Goal: Task Accomplishment & Management: Use online tool/utility

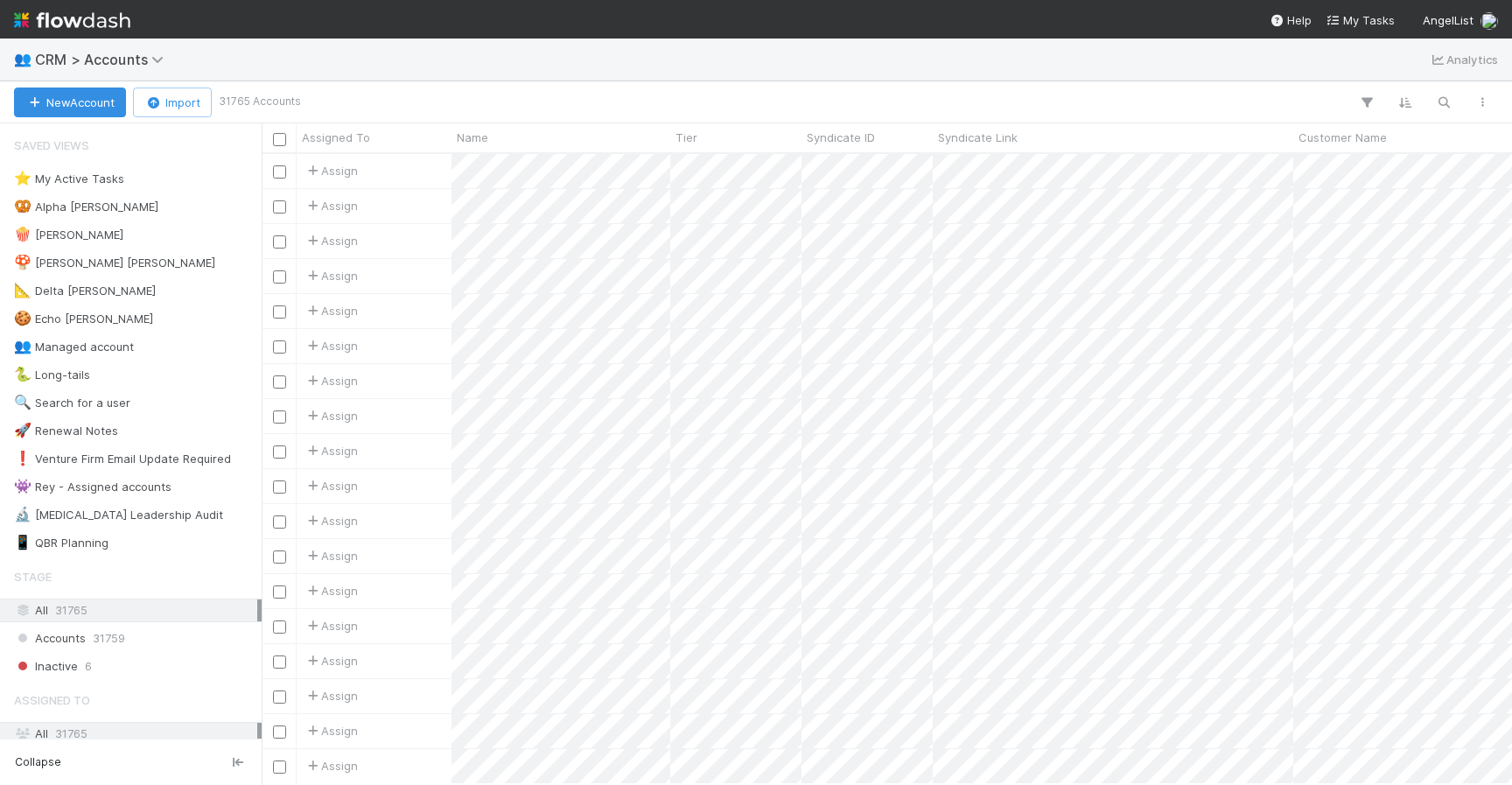
scroll to position [0, 1]
click at [1437, 101] on icon "button" at bounding box center [1443, 102] width 18 height 16
type input "jso9et@gmail.com"
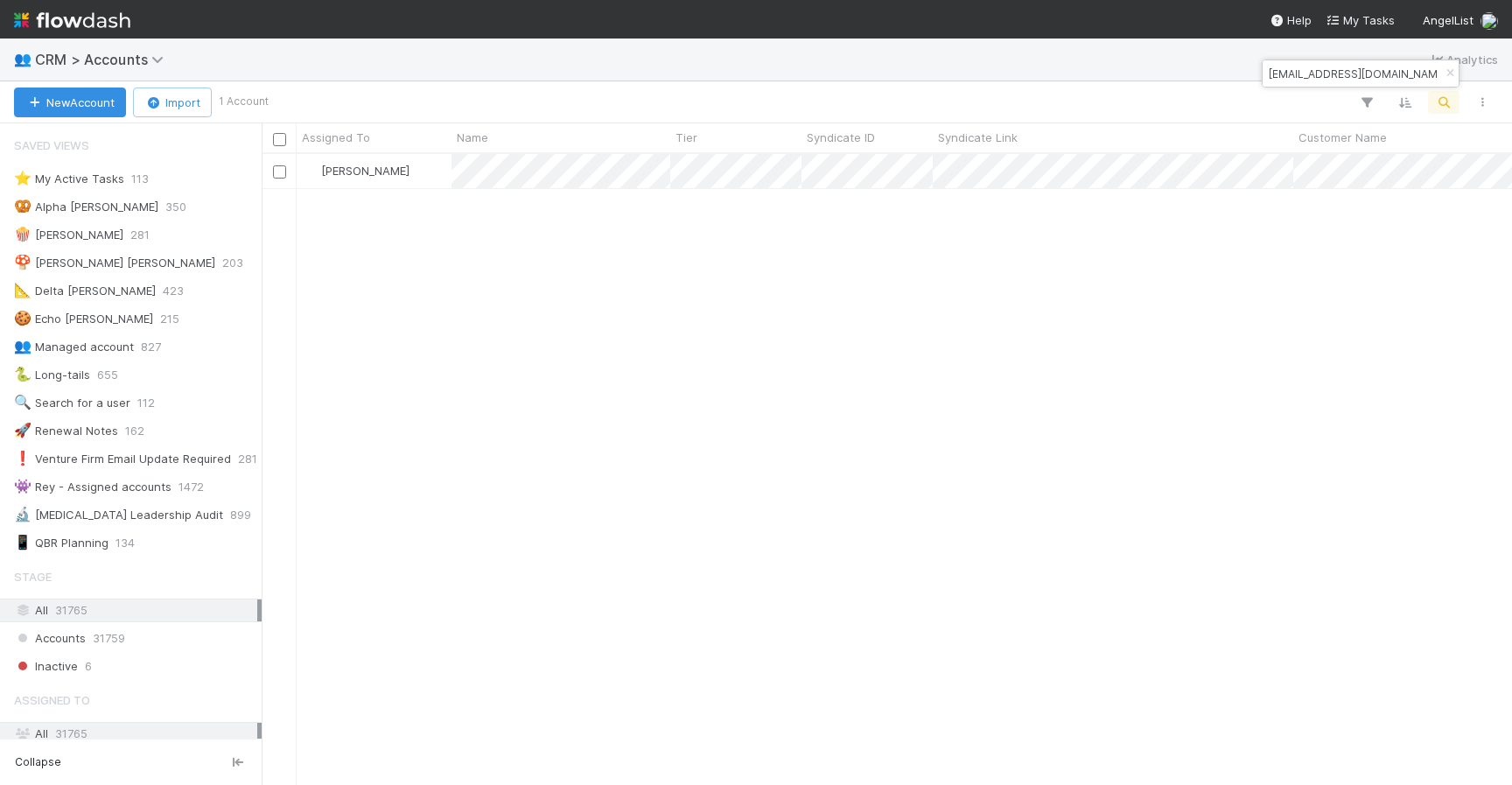
scroll to position [630, 1250]
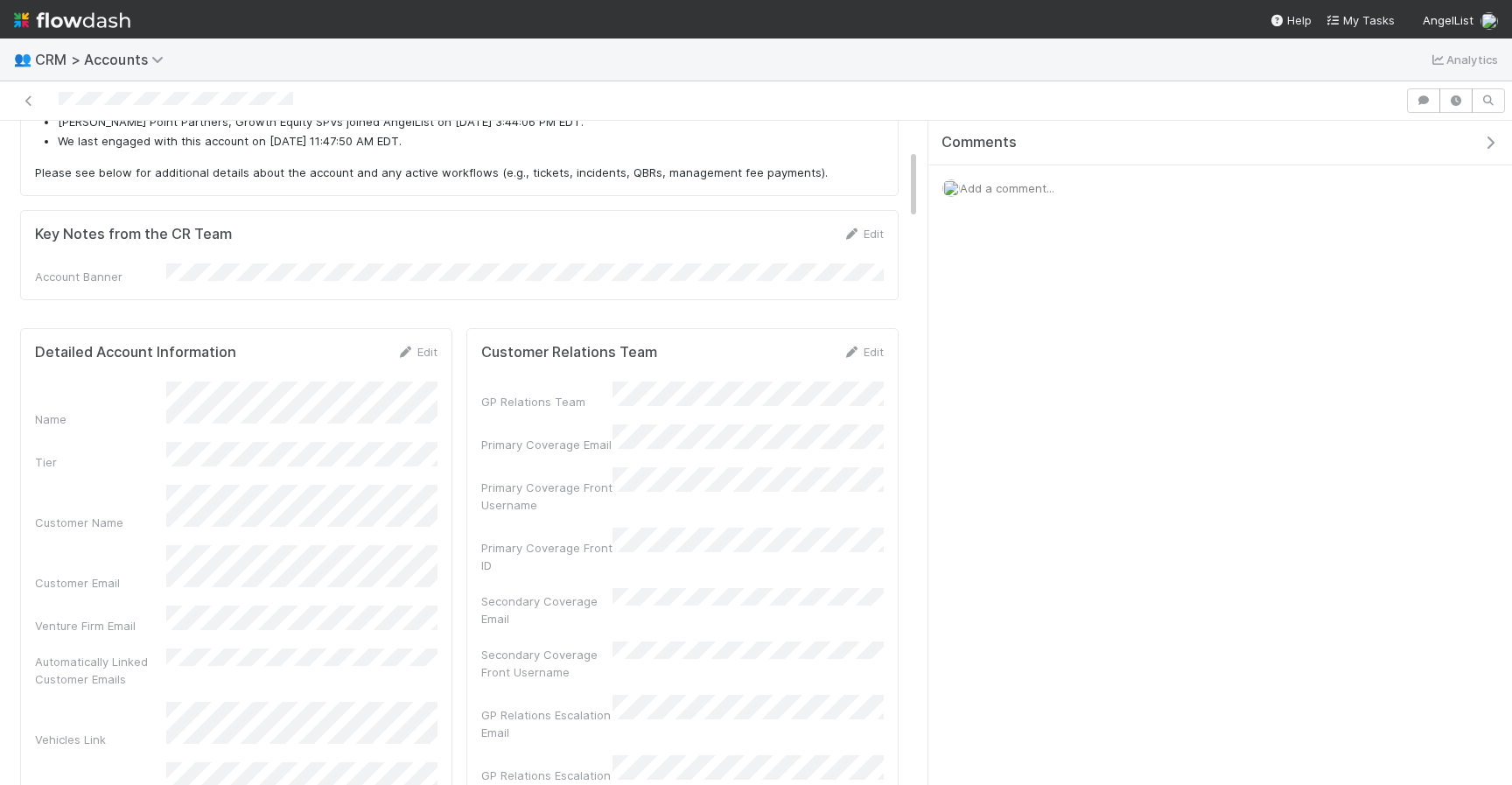
scroll to position [286, 0]
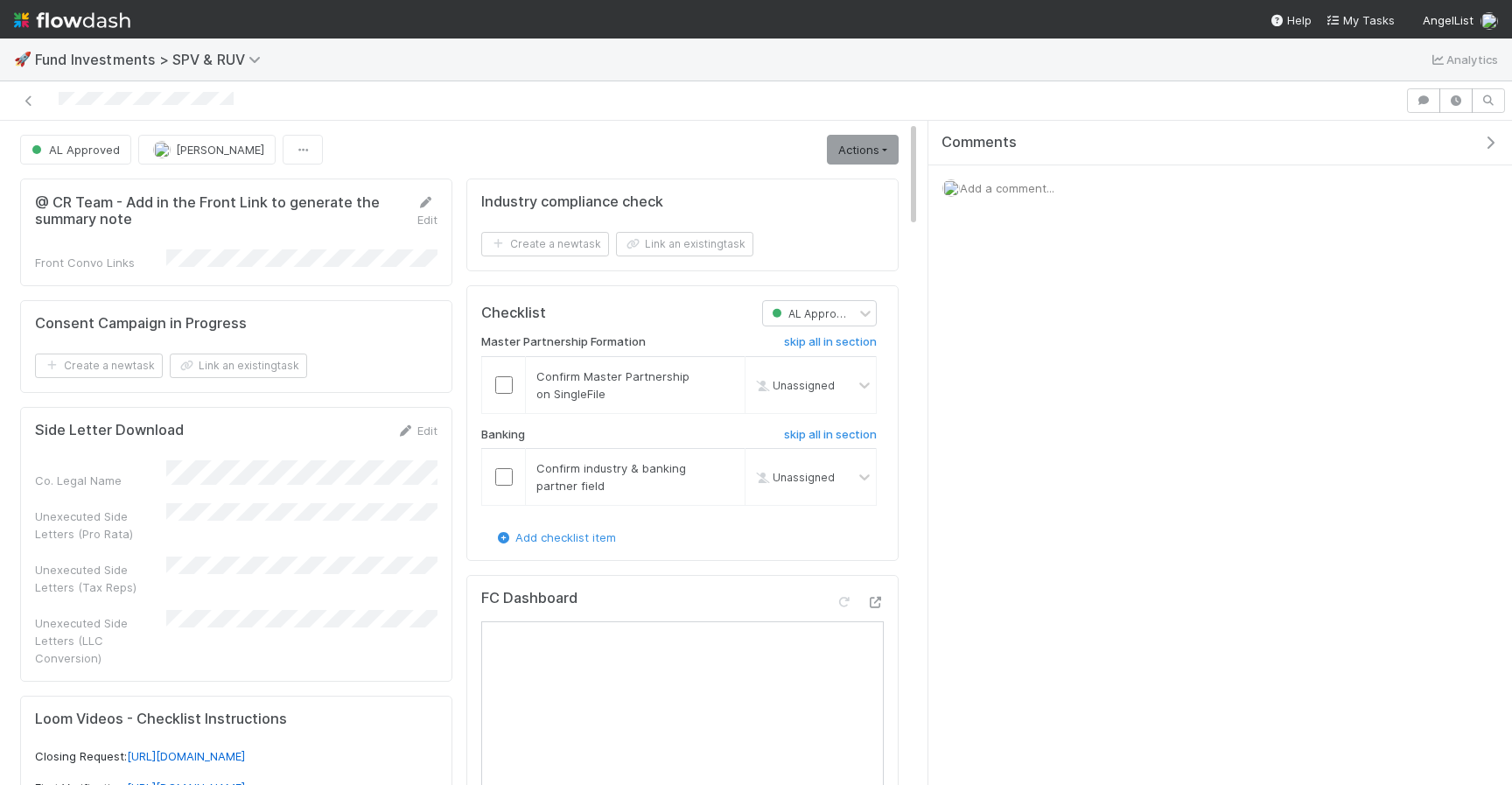
click at [434, 210] on div "Edit" at bounding box center [420, 210] width 34 height 35
click at [436, 207] on link "Edit" at bounding box center [426, 210] width 21 height 31
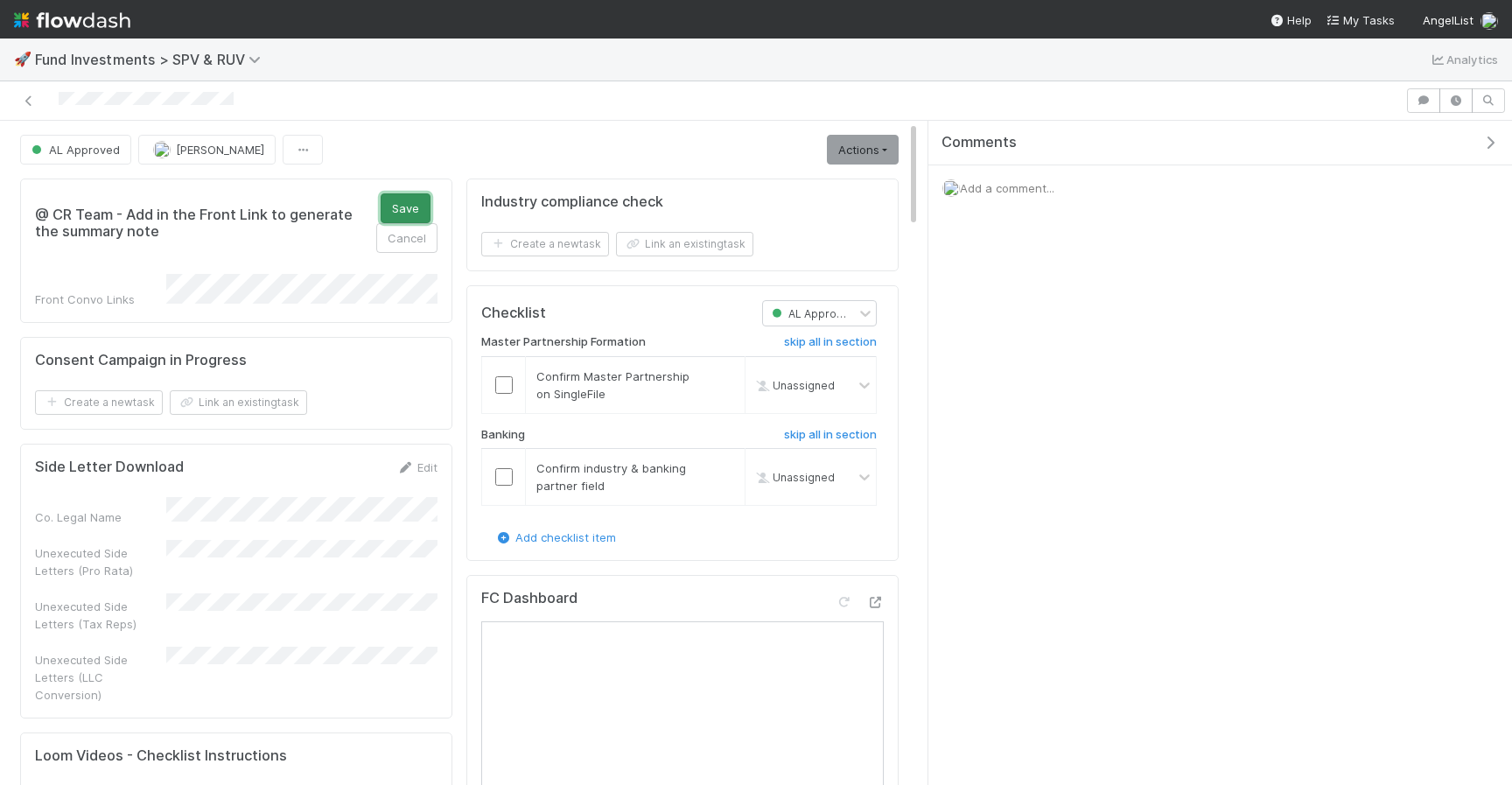
click at [411, 204] on button "Save" at bounding box center [405, 207] width 50 height 29
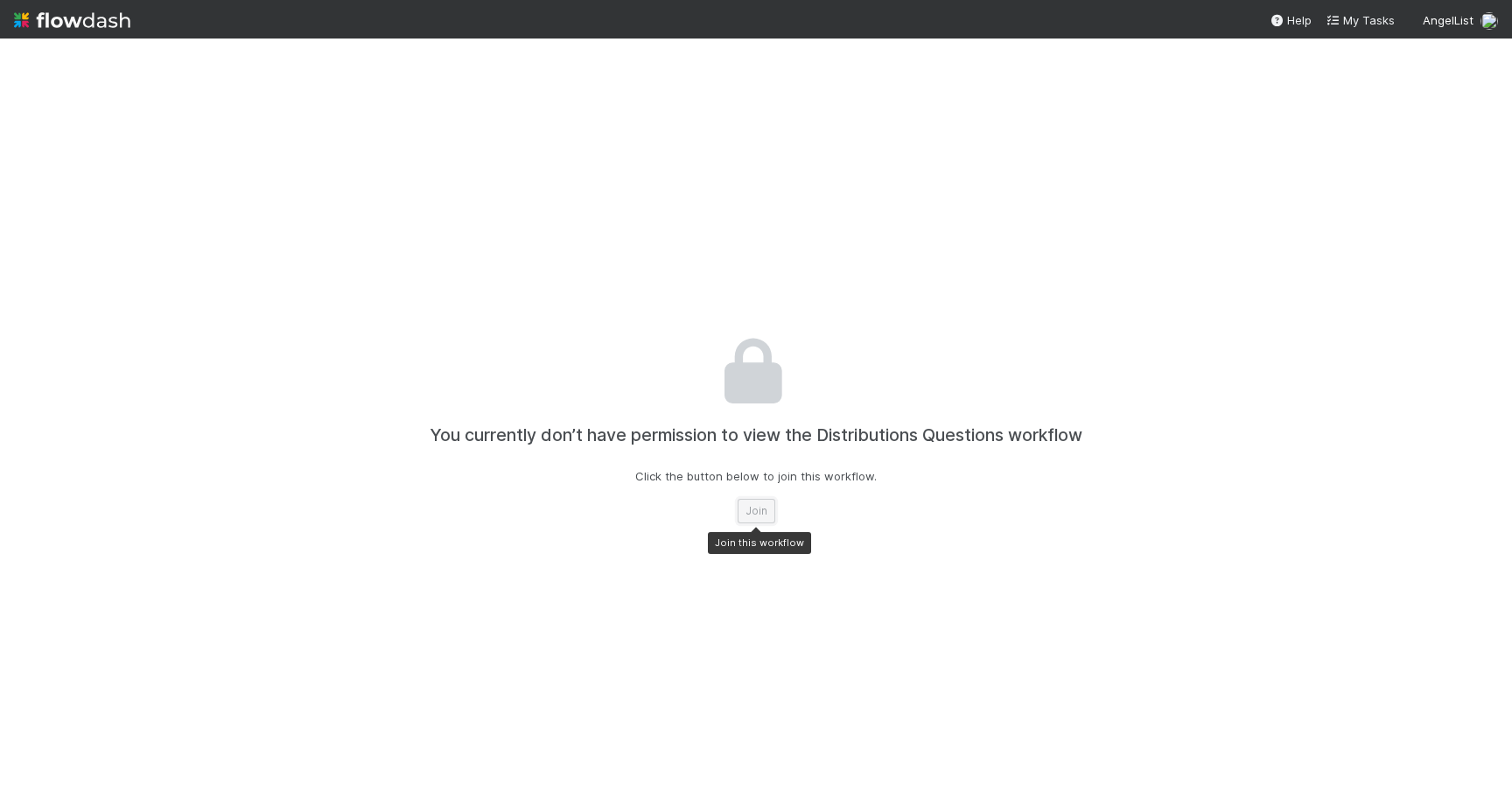
click at [759, 521] on button "Join" at bounding box center [756, 511] width 38 height 25
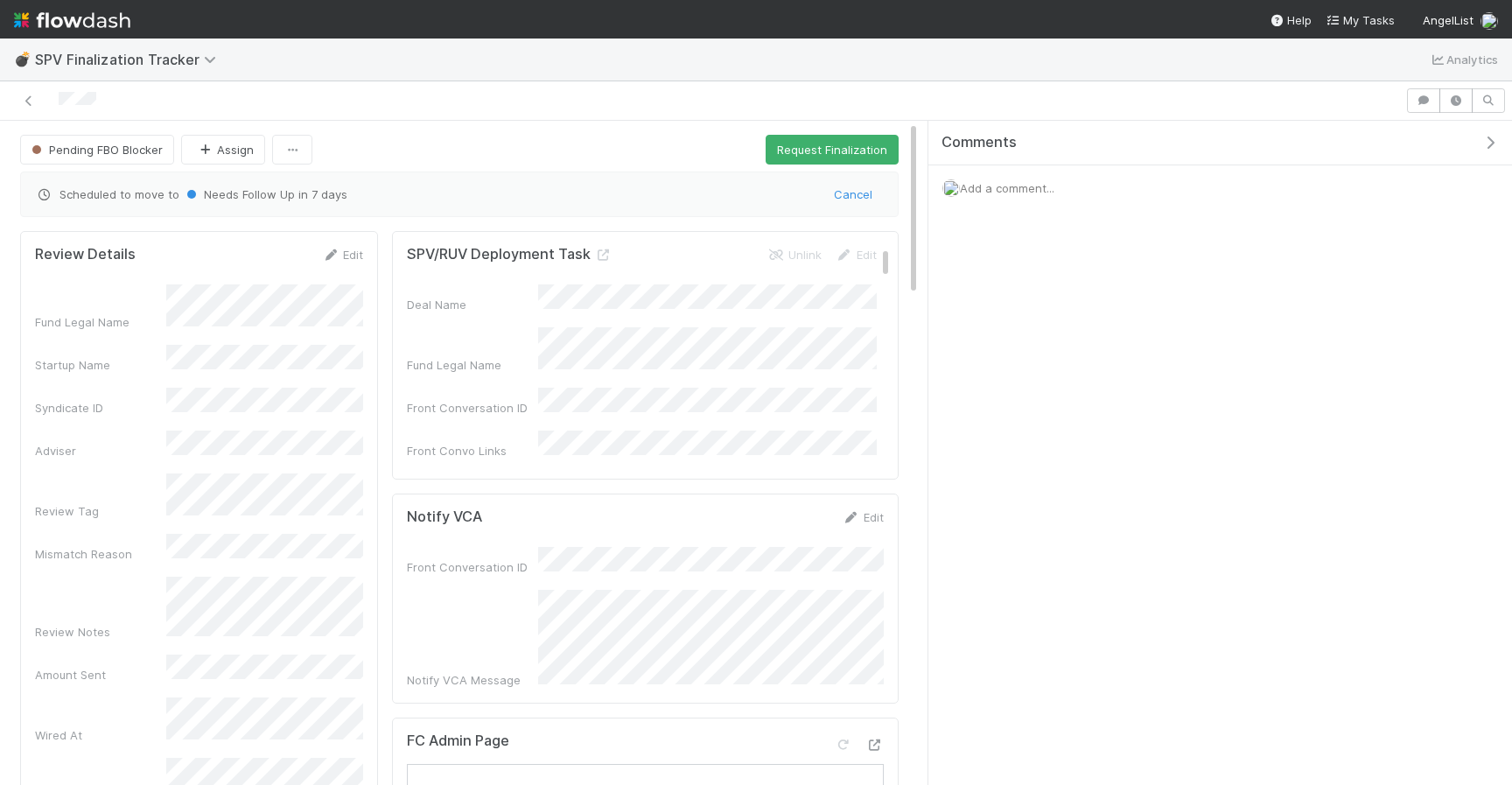
click at [986, 184] on span "Add a comment..." at bounding box center [1007, 187] width 95 height 14
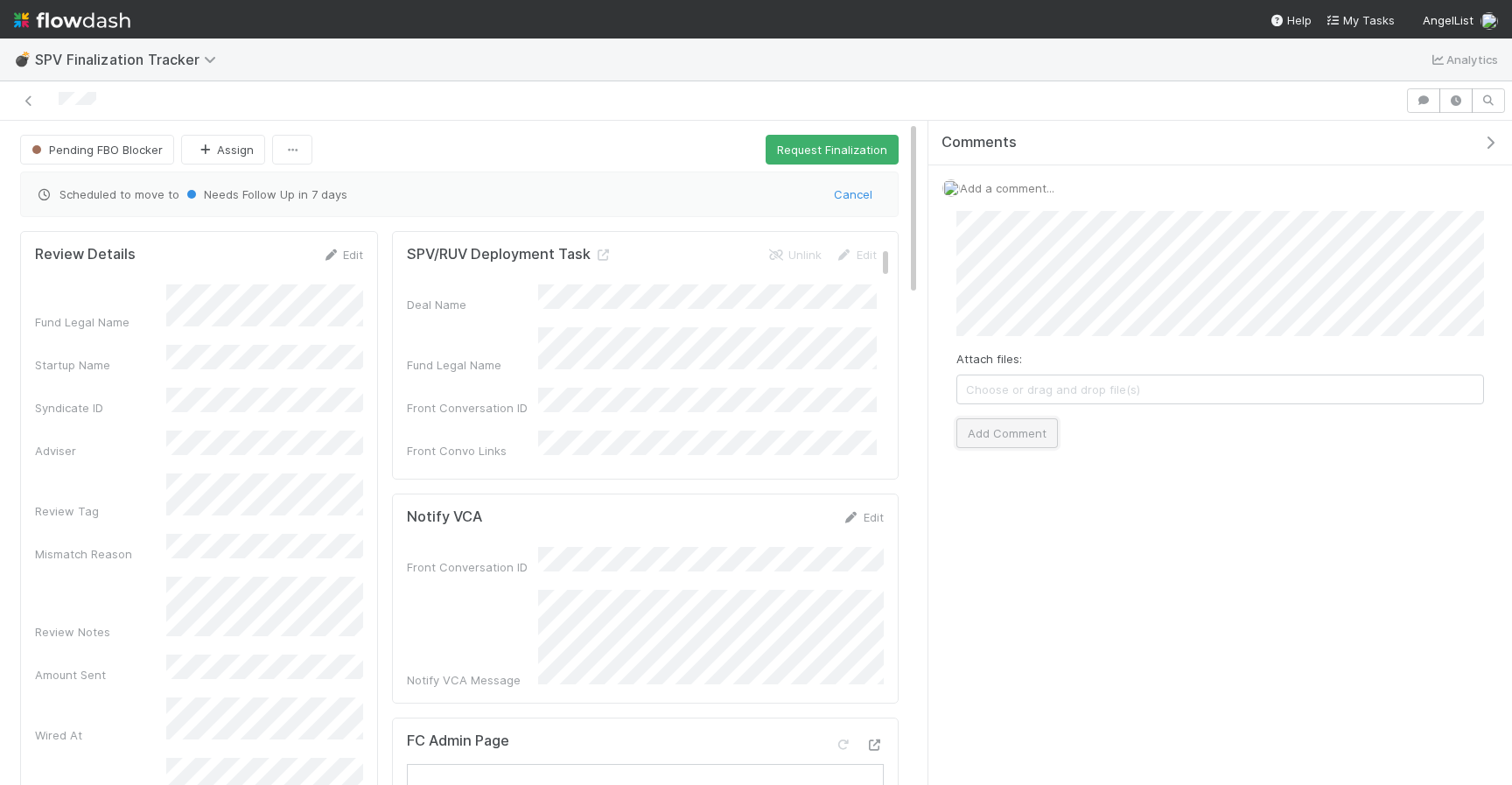
click at [979, 422] on button "Add Comment" at bounding box center [1006, 432] width 101 height 29
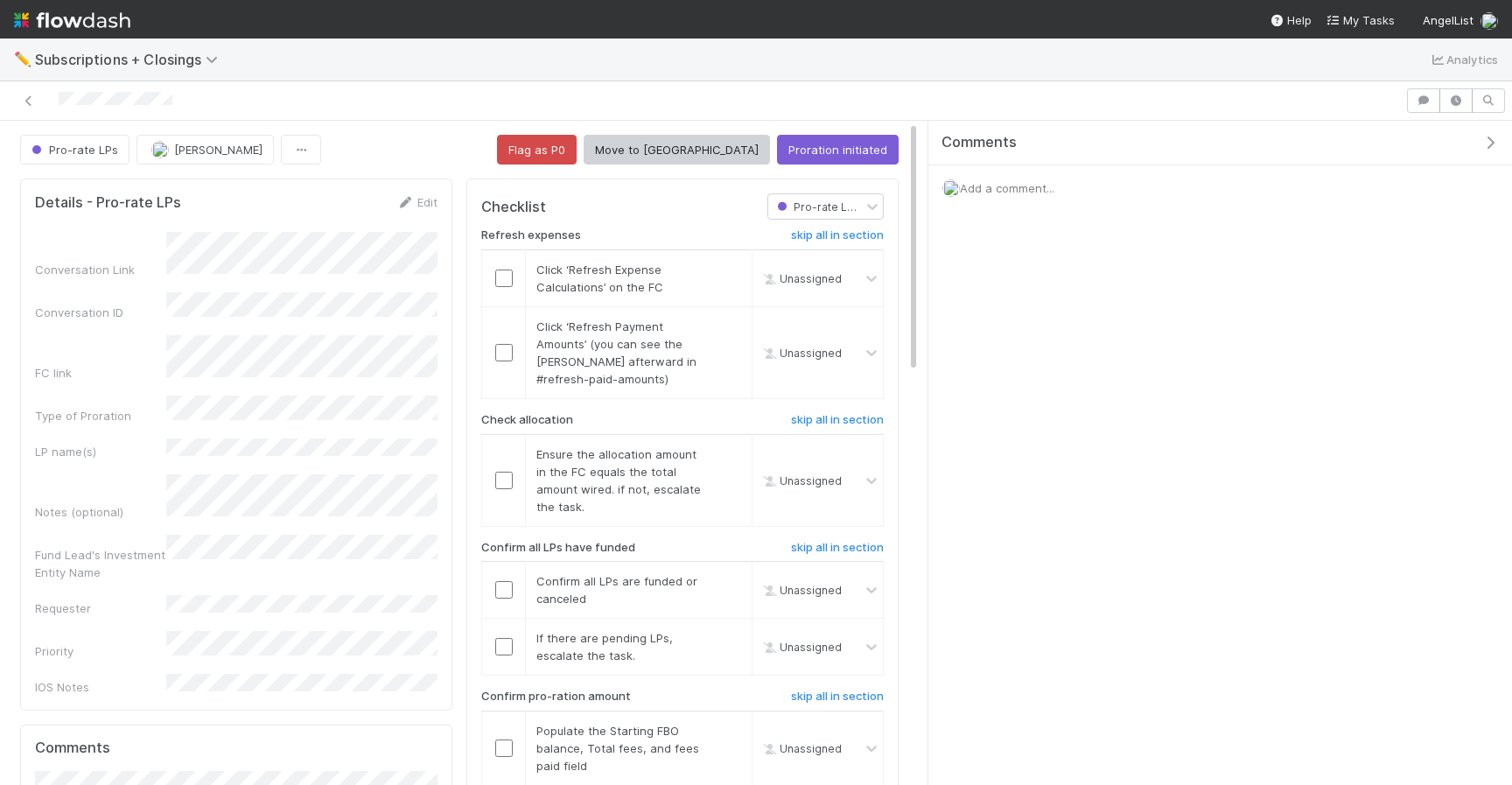
click at [999, 200] on div "Add a comment..." at bounding box center [1219, 188] width 583 height 45
click at [996, 185] on span "Add a comment..." at bounding box center [1007, 187] width 95 height 14
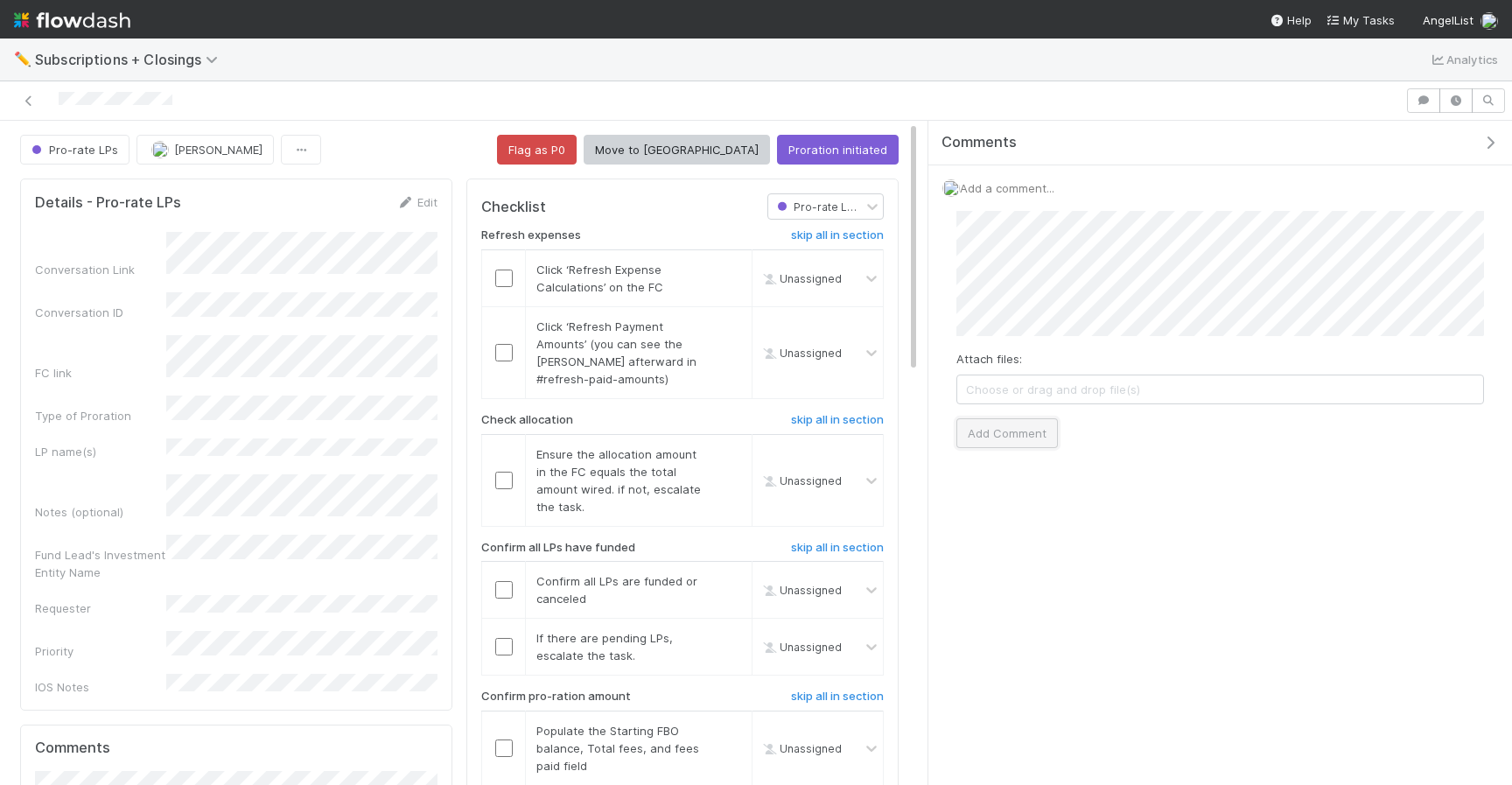
click at [982, 440] on button "Add Comment" at bounding box center [1006, 432] width 101 height 29
